Goal: Task Accomplishment & Management: Use online tool/utility

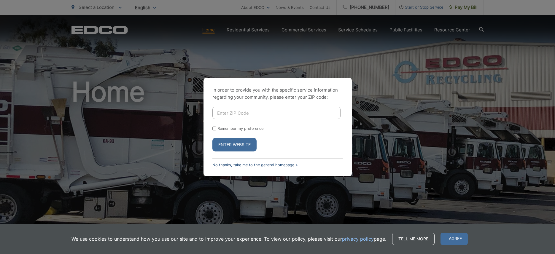
click at [258, 166] on link "No thanks, take me to the general homepage >" at bounding box center [254, 165] width 85 height 4
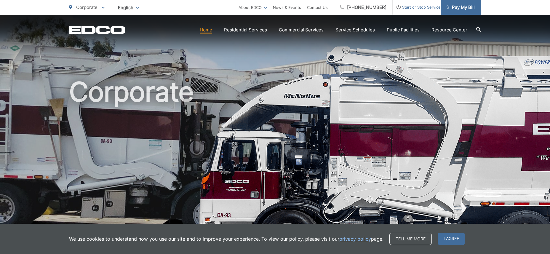
click at [470, 8] on span "Pay My Bill" at bounding box center [461, 7] width 28 height 7
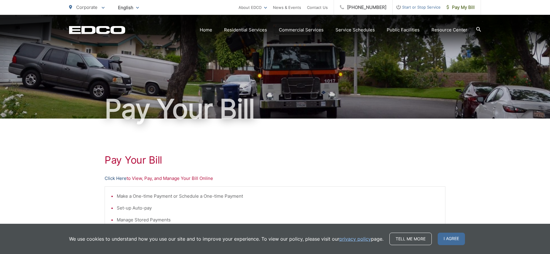
click at [119, 178] on link "Click Here" at bounding box center [116, 178] width 22 height 7
